Goal: Information Seeking & Learning: Learn about a topic

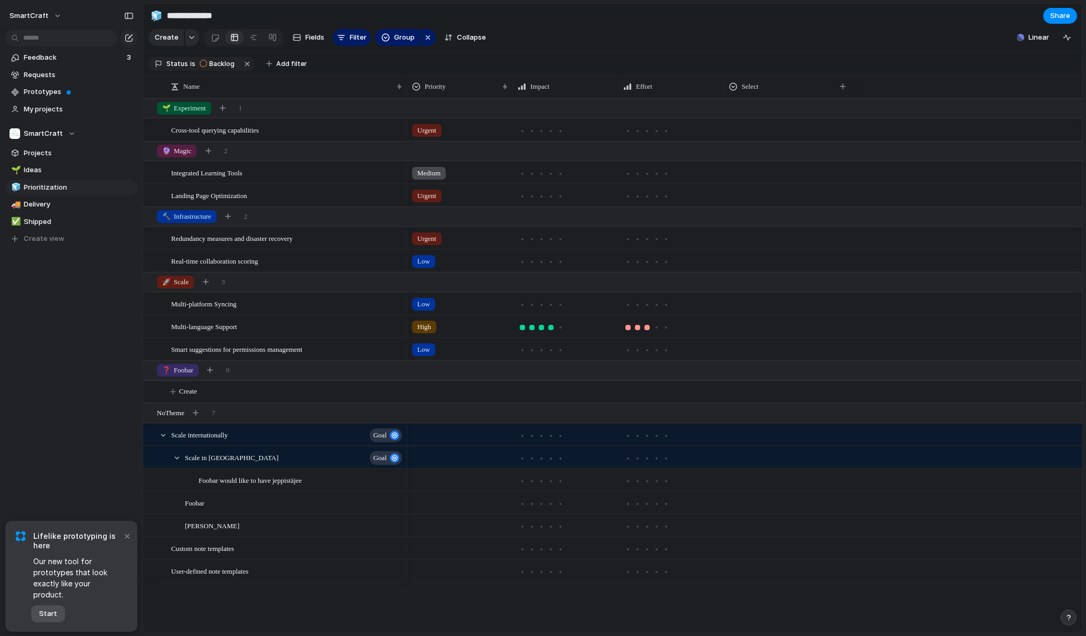
click at [54, 615] on span "Start" at bounding box center [48, 613] width 18 height 11
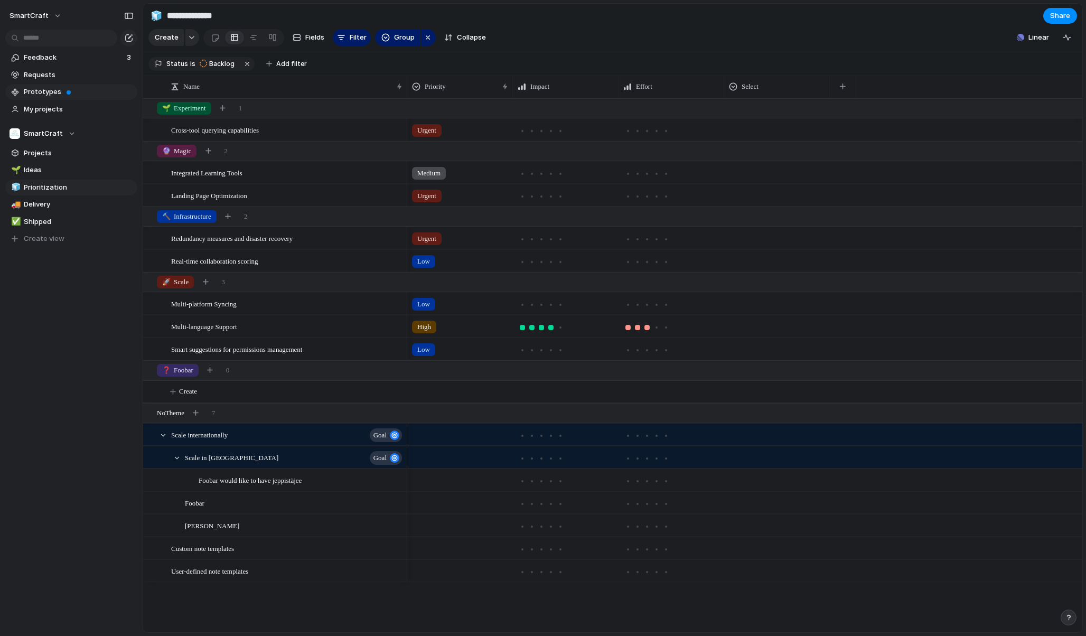
click at [58, 90] on span "Prototypes" at bounding box center [79, 92] width 110 height 11
click at [55, 76] on span "Requests" at bounding box center [79, 75] width 110 height 11
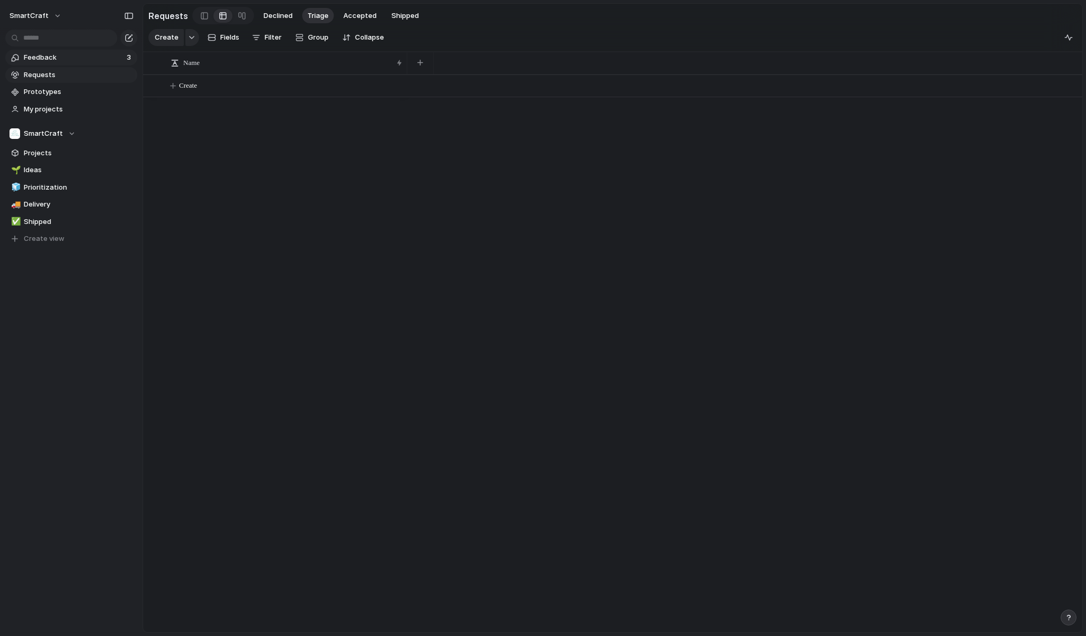
click at [54, 59] on span "Feedback" at bounding box center [74, 57] width 100 height 11
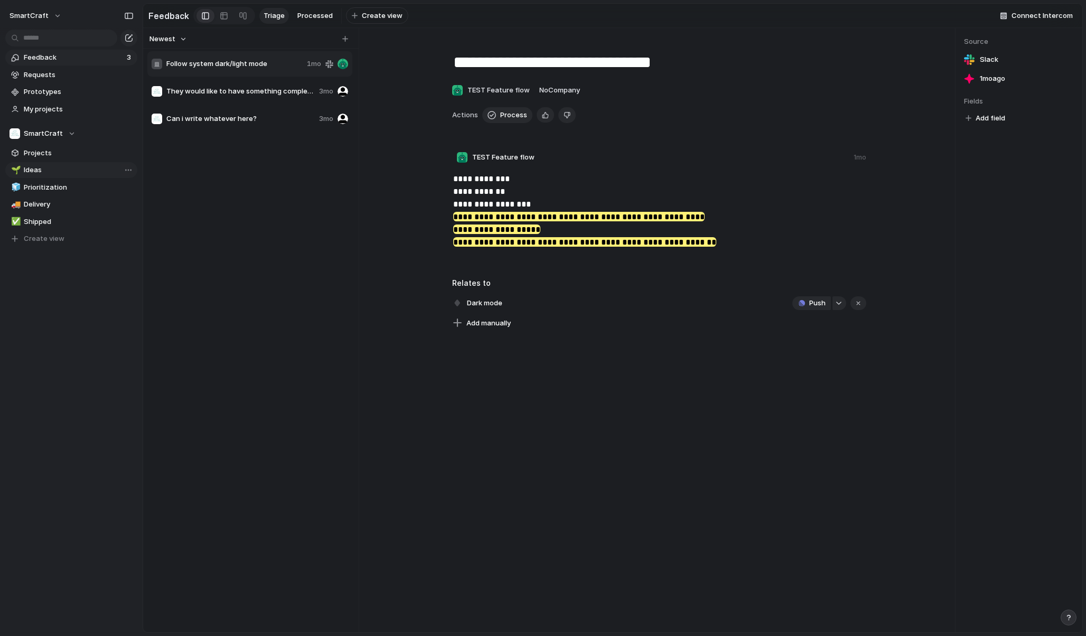
click at [43, 168] on span "Ideas" at bounding box center [79, 170] width 110 height 11
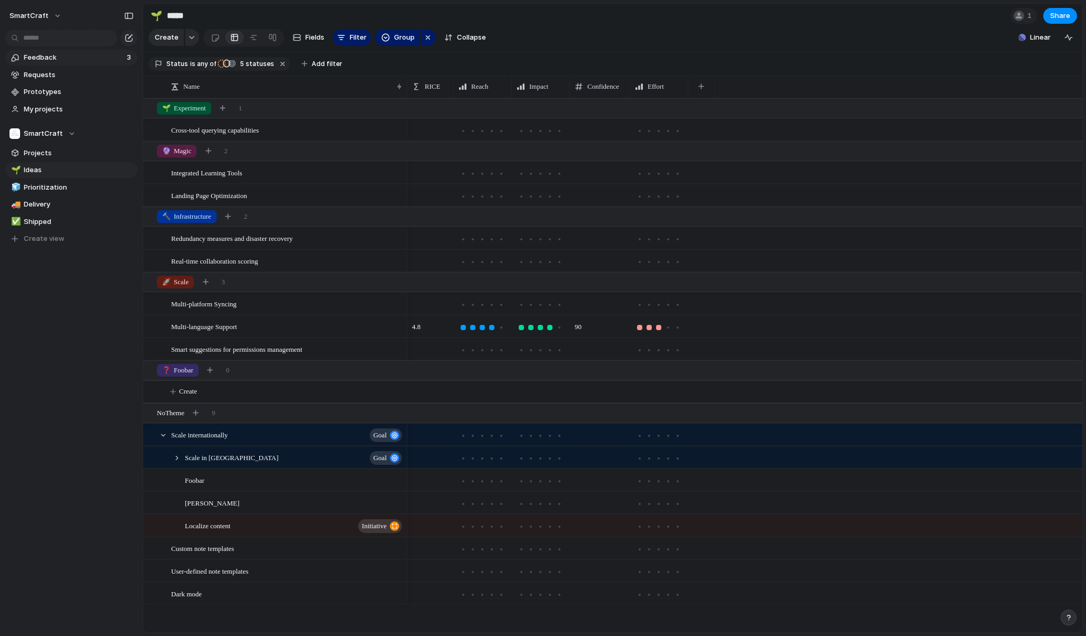
click at [45, 59] on span "Feedback" at bounding box center [74, 57] width 100 height 11
click at [1070, 618] on div "button" at bounding box center [1067, 617] width 7 height 7
click at [1018, 525] on span "Documentation" at bounding box center [1010, 525] width 52 height 11
click at [1067, 621] on button "button" at bounding box center [1068, 617] width 16 height 16
click at [1008, 521] on span "Documentation" at bounding box center [1010, 525] width 52 height 11
